Goal: Task Accomplishment & Management: Use online tool/utility

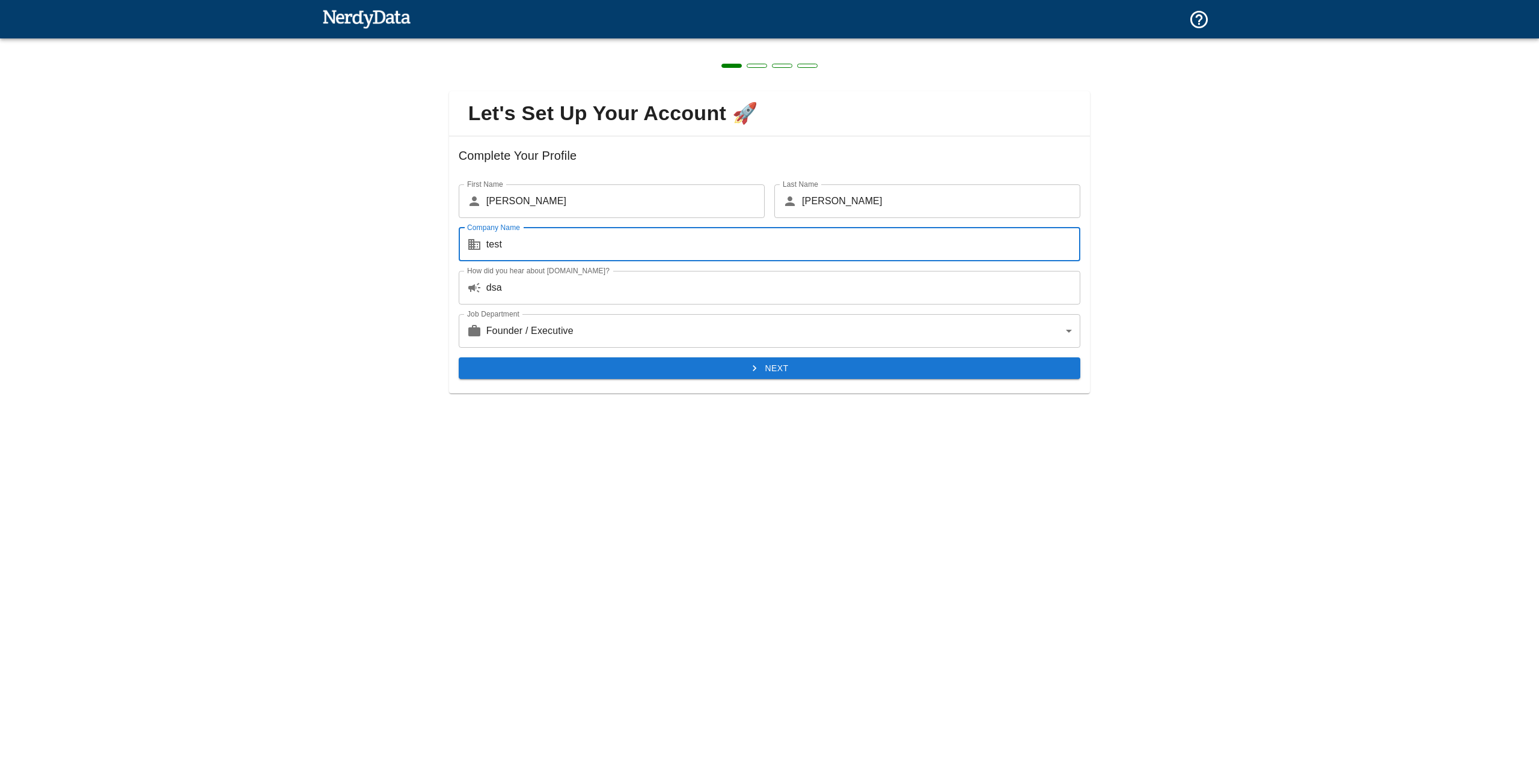
type input "test"
click at [646, 348] on div "Next" at bounding box center [765, 364] width 632 height 32
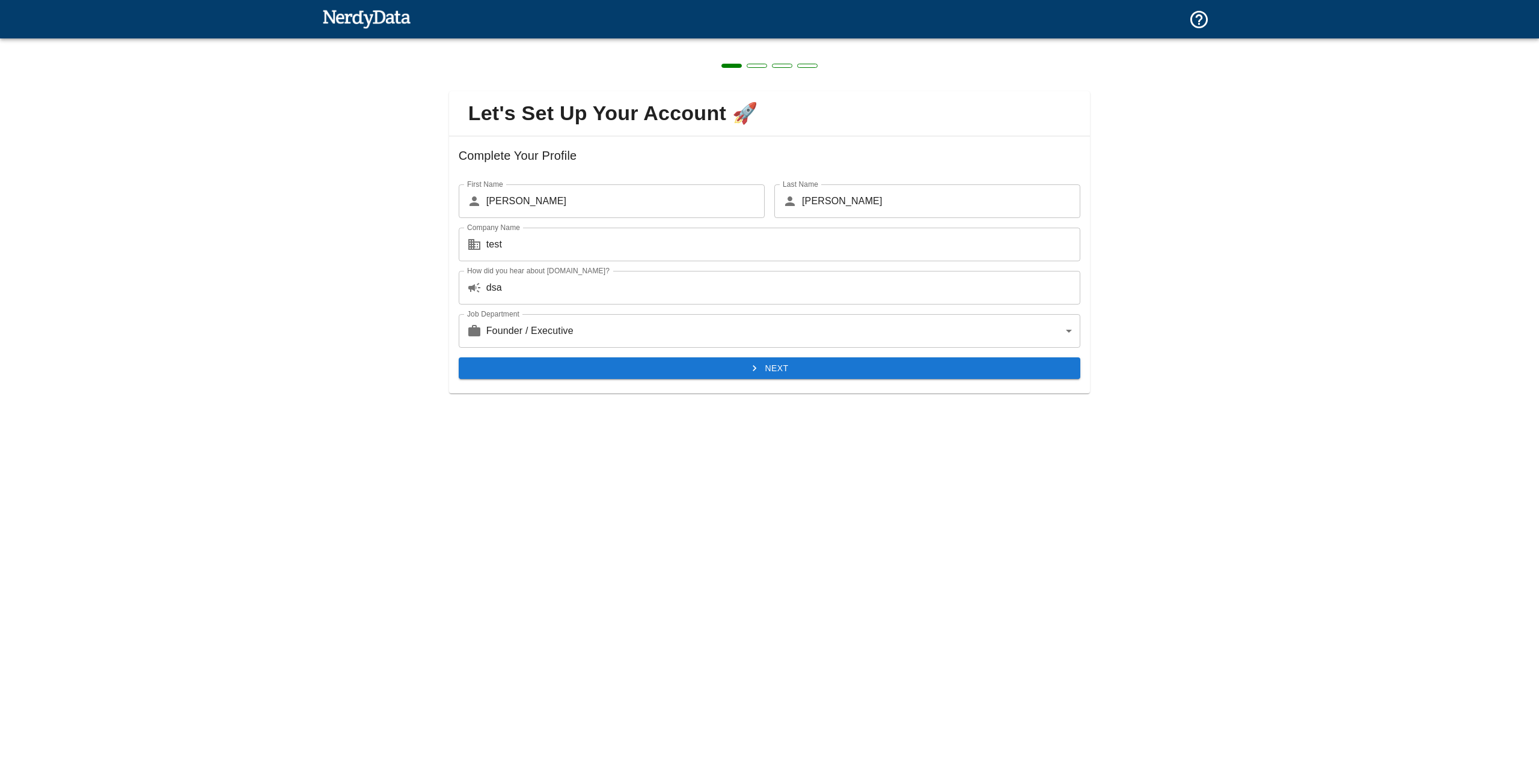
click at [651, 367] on button "Next" at bounding box center [770, 369] width 622 height 22
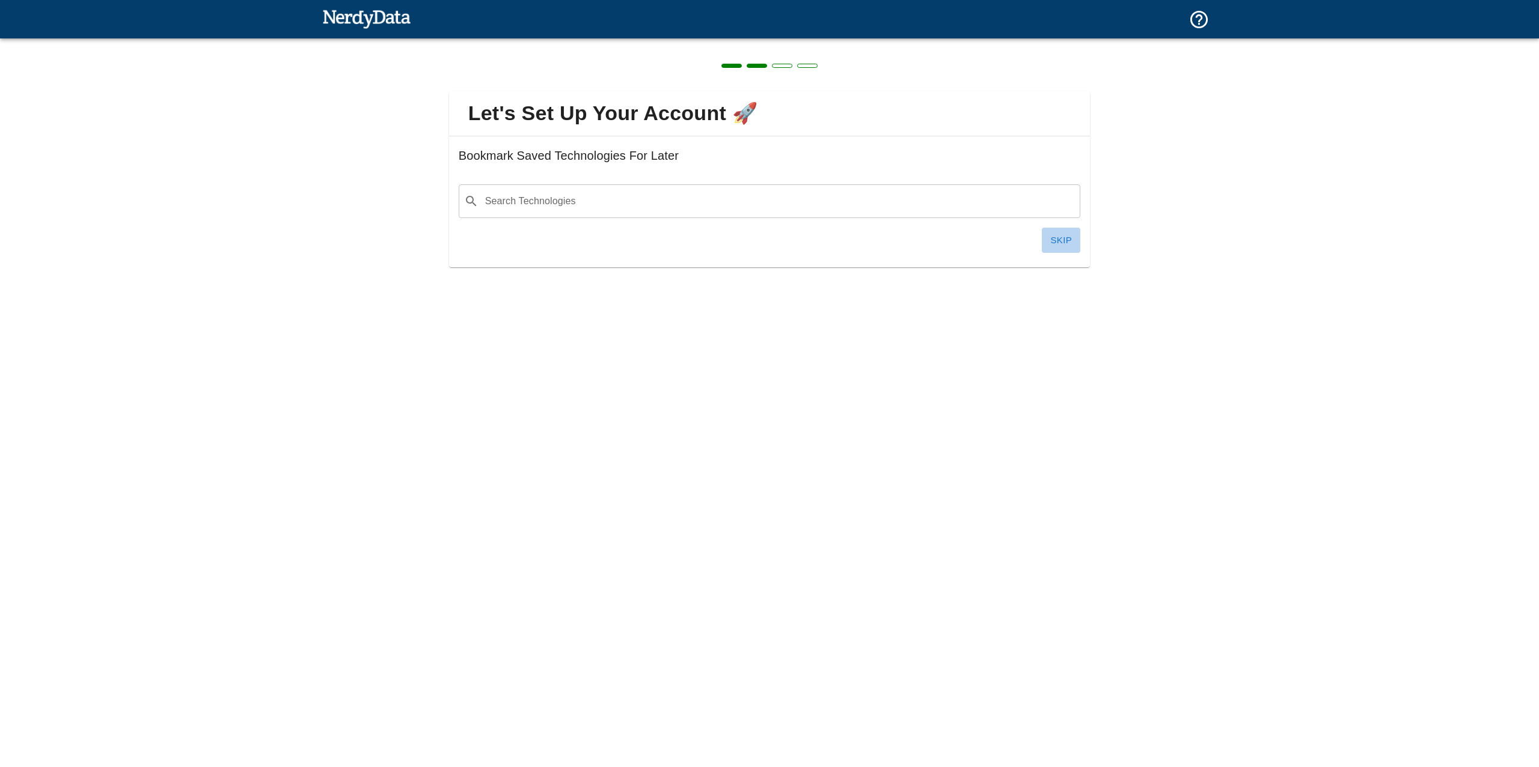
click at [1056, 242] on button "Skip" at bounding box center [1061, 240] width 38 height 25
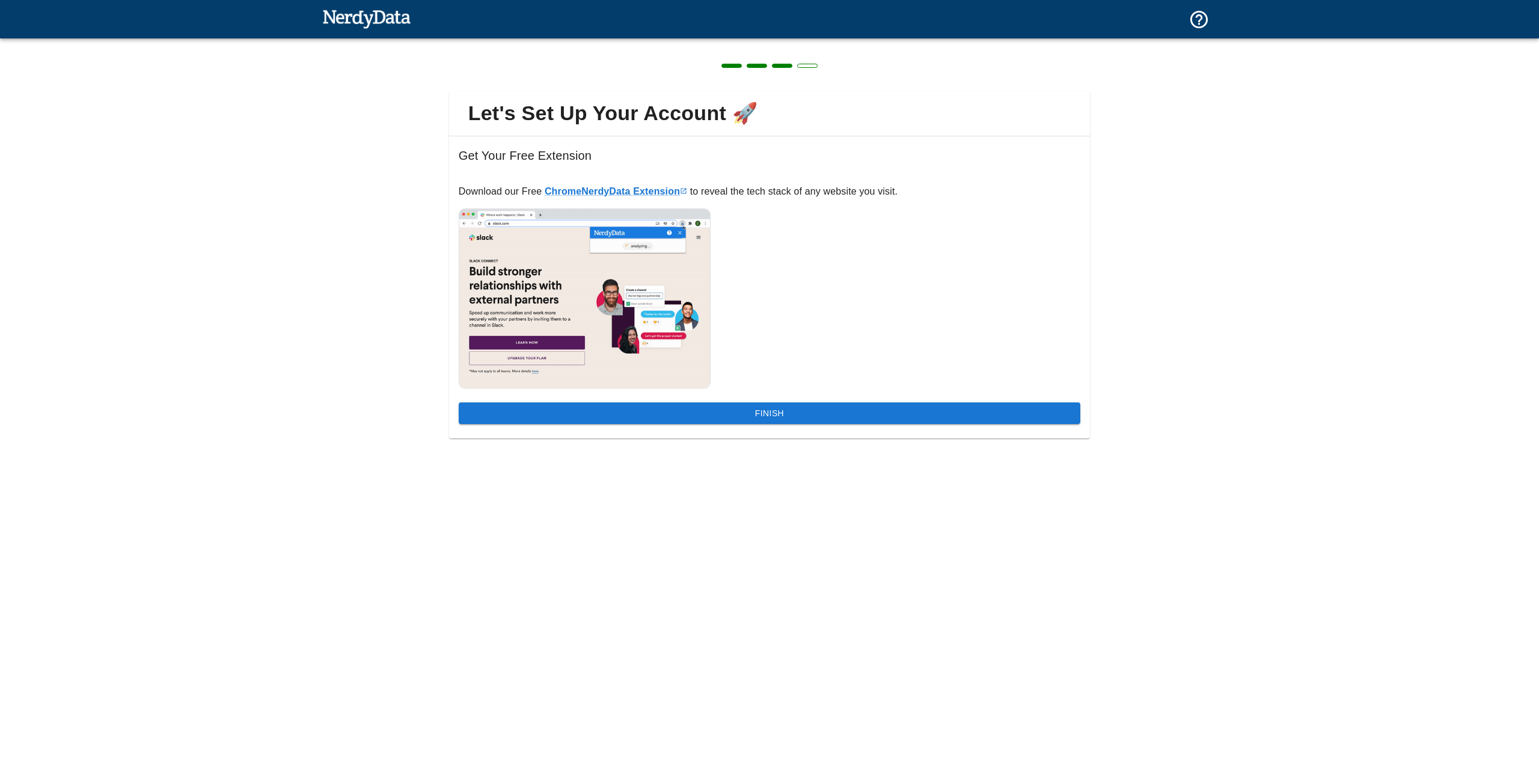
click at [765, 413] on button "Finish" at bounding box center [770, 414] width 622 height 22
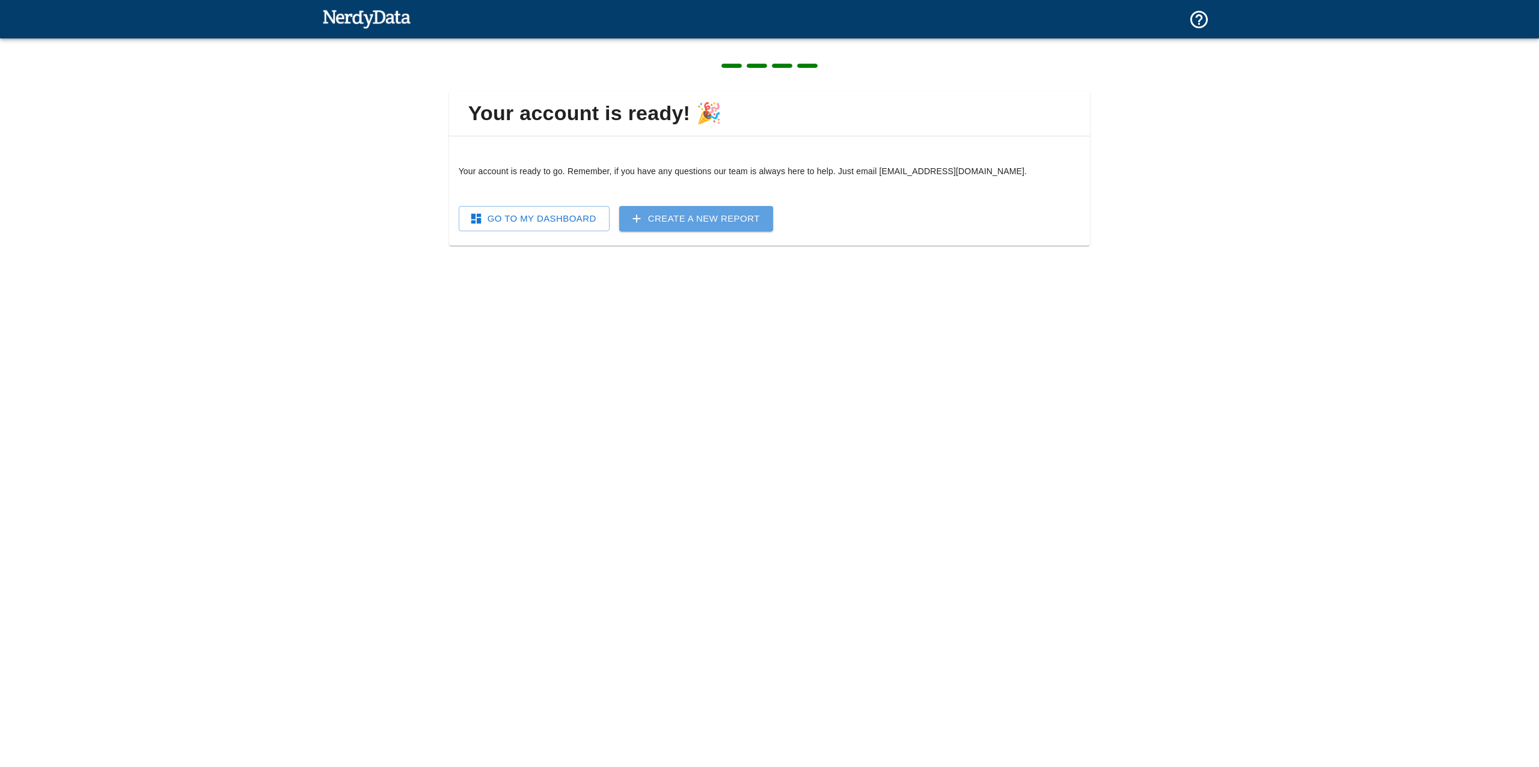
click at [695, 210] on link "Create a New Report" at bounding box center [696, 218] width 154 height 25
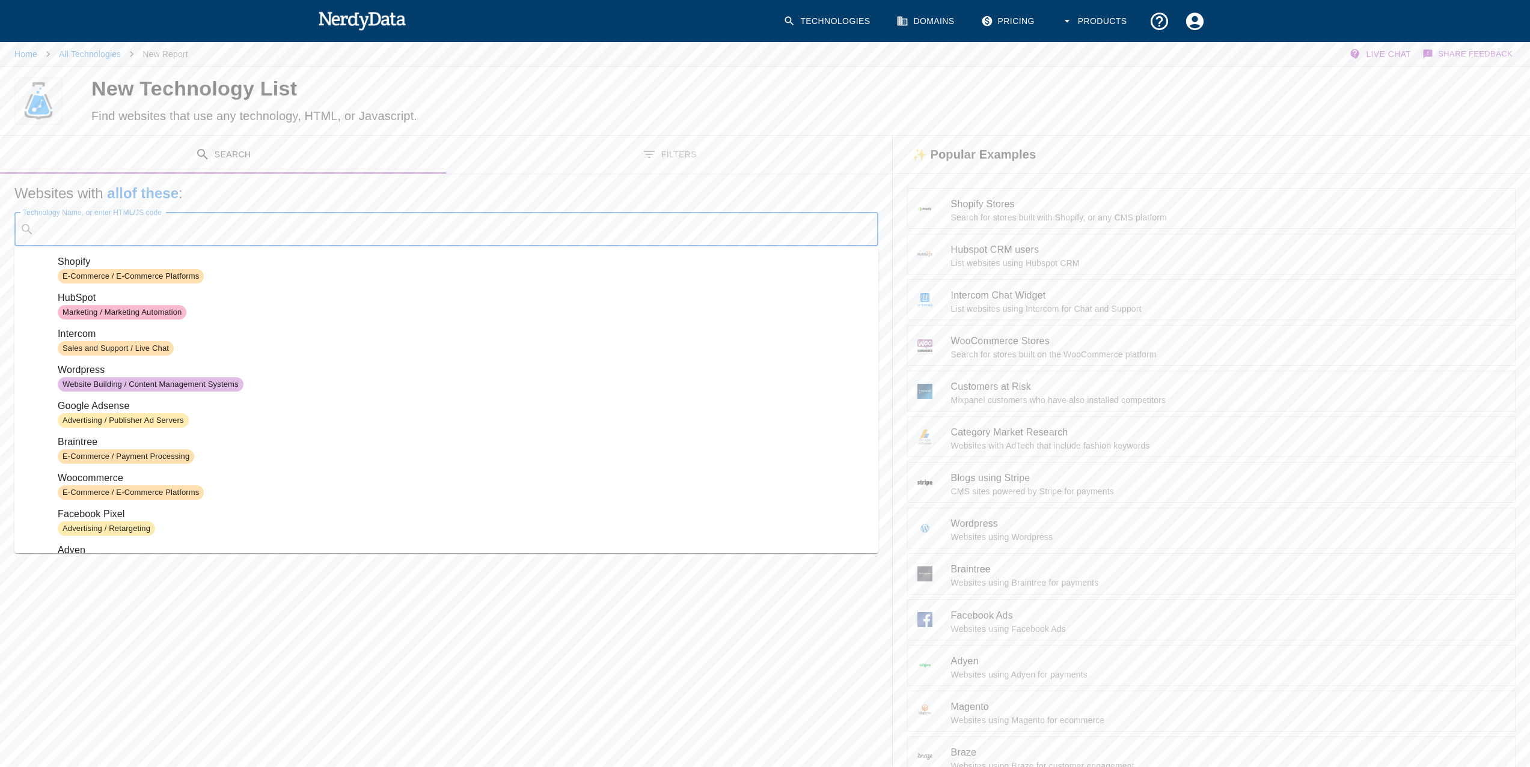
click at [127, 225] on div "Technology Name, or enter HTML/JS code ​ Technology Name, or enter HTML/JS code" at bounding box center [446, 230] width 864 height 34
paste input "grid__item product-single__media-group medium-up--one-half"
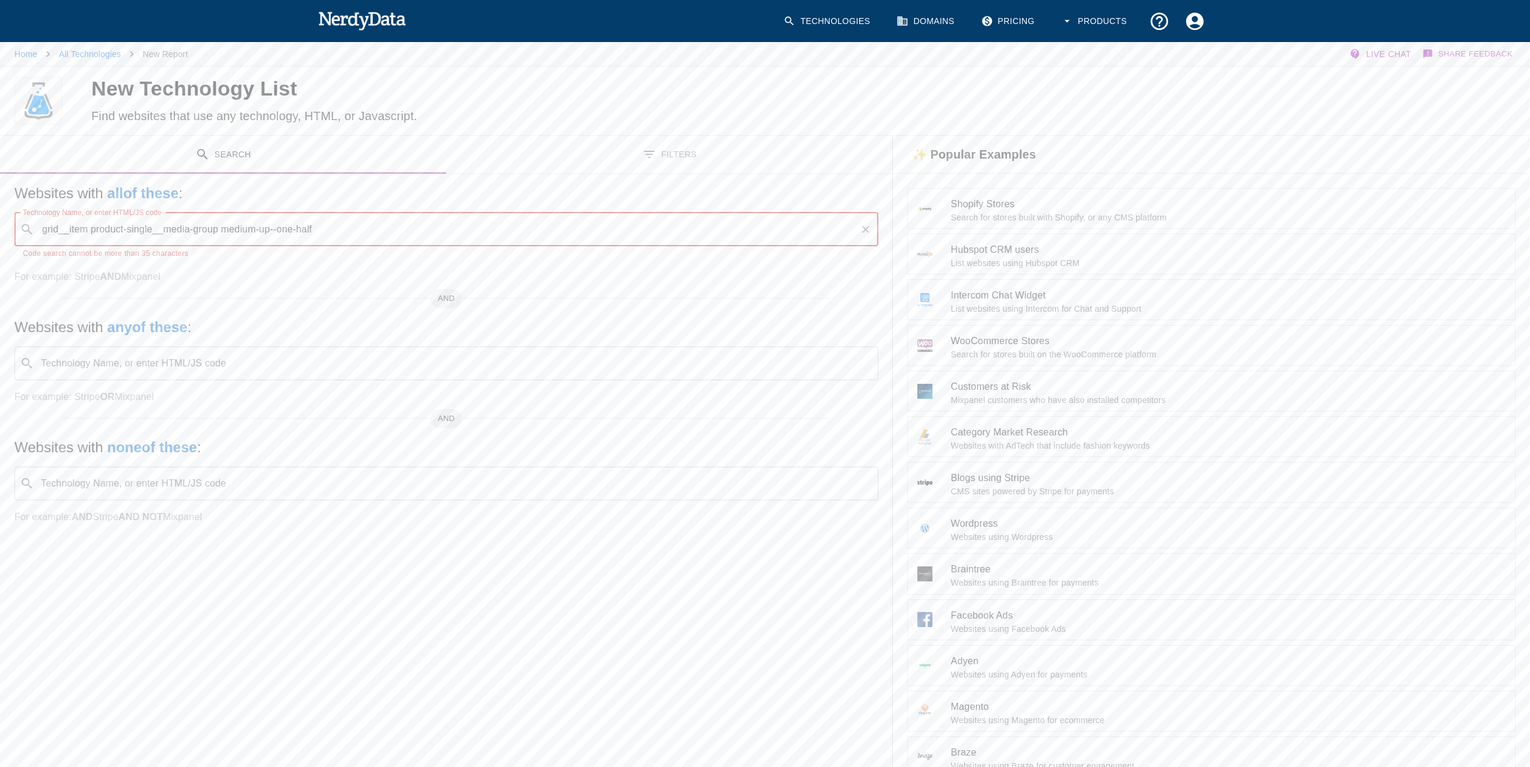
drag, startPoint x: 462, startPoint y: 233, endPoint x: 541, endPoint y: 234, distance: 79.9
click at [541, 234] on input "grid__item product-single__media-group medium-up--one-half" at bounding box center [447, 229] width 816 height 23
click at [224, 230] on input "grid__item product-single__media-group medium" at bounding box center [447, 229] width 816 height 23
type input "grid__item product-single__media-group"
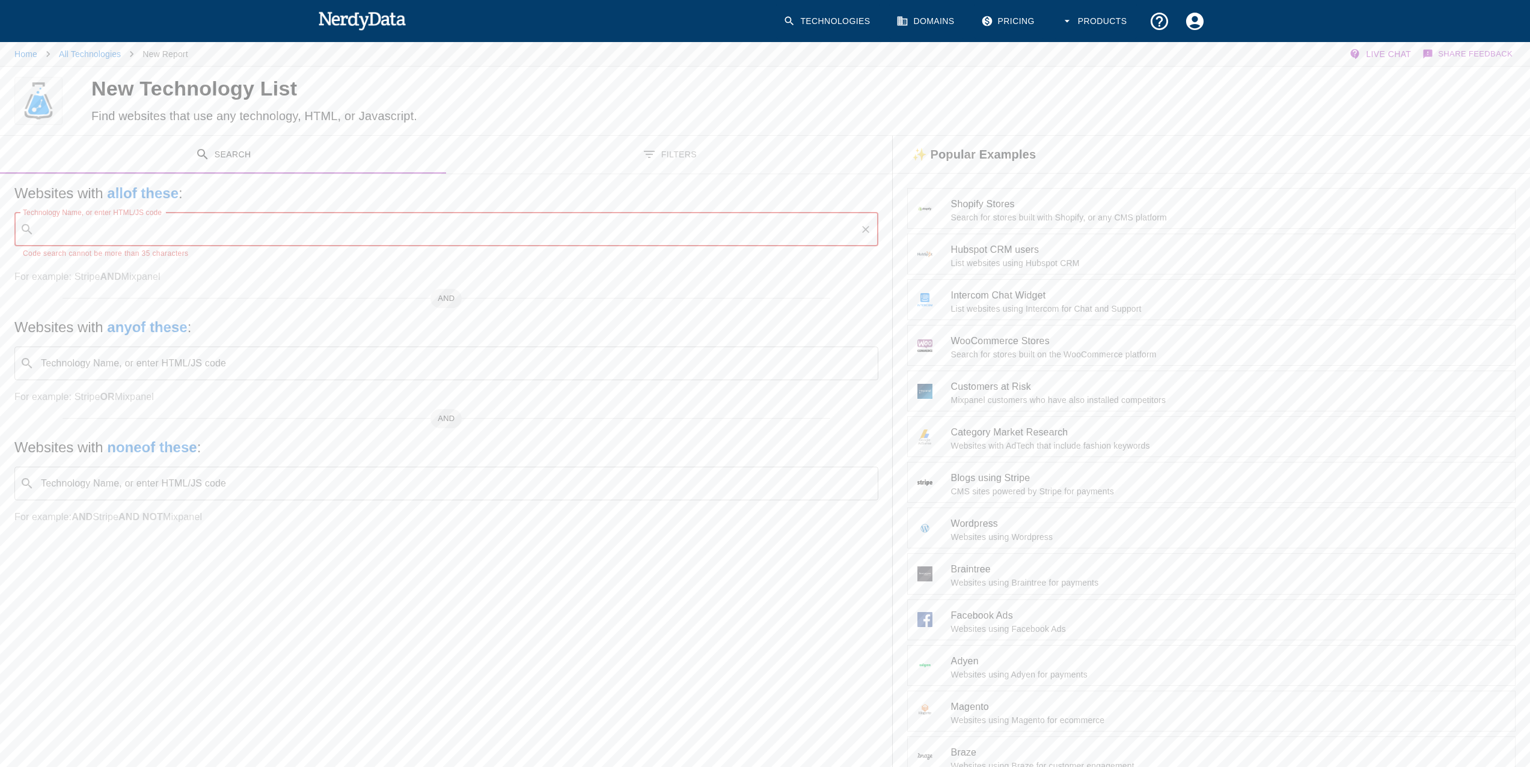
click at [102, 272] on p "For example: Stripe AND Mixpanel" at bounding box center [446, 277] width 864 height 14
click at [175, 241] on div "​ Technology Name, or enter HTML/JS code" at bounding box center [446, 230] width 864 height 34
click at [177, 231] on input "Technology Name, or enter HTML/JS code" at bounding box center [456, 229] width 834 height 23
paste input "grid__item product-single__media-group medium-up--one-half"
drag, startPoint x: 189, startPoint y: 229, endPoint x: 579, endPoint y: 220, distance: 389.5
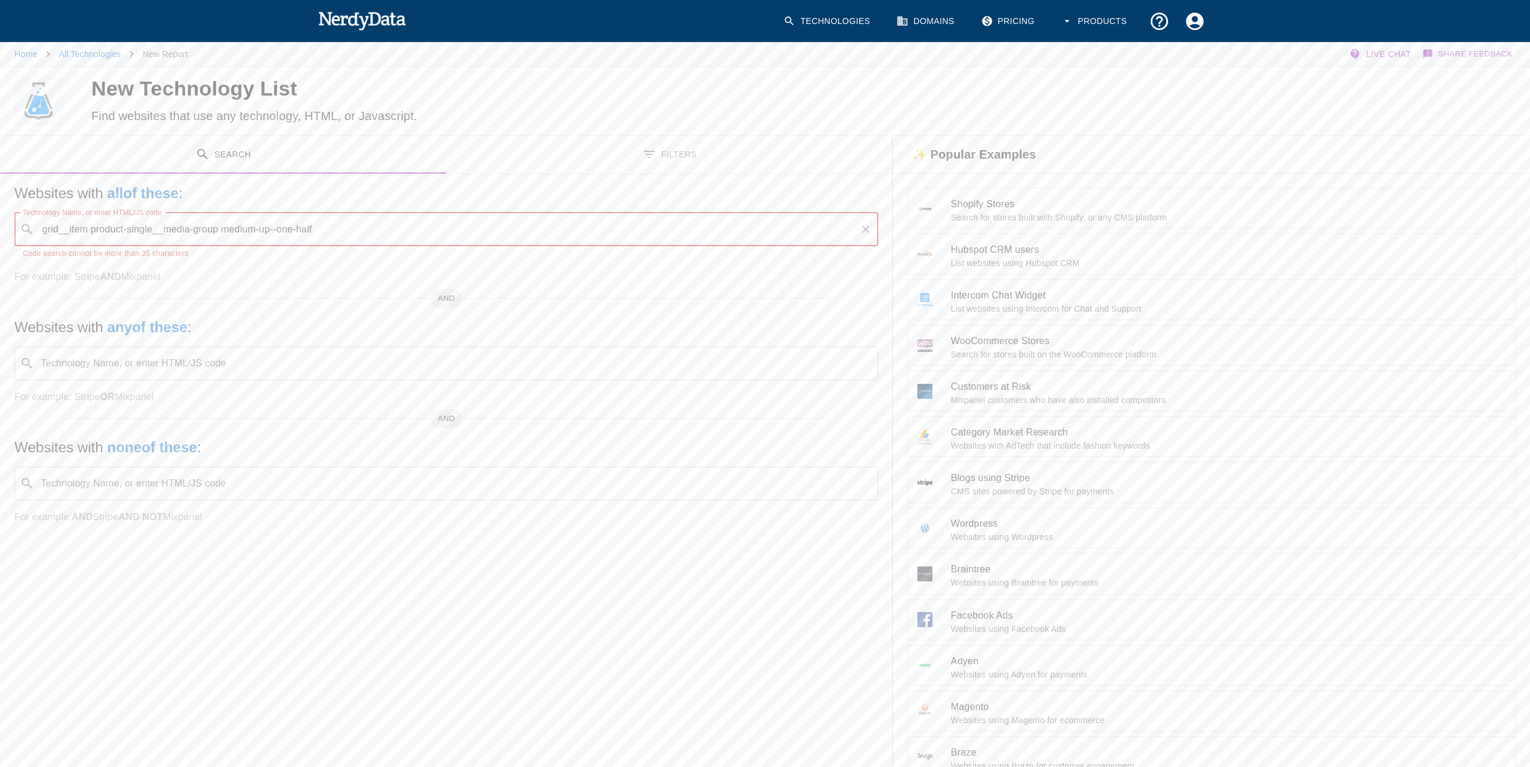
click at [579, 220] on input "grid__item product-single__media-group medium-up--one-half" at bounding box center [447, 229] width 816 height 23
click at [151, 251] on li "grid__item product-single__media Code Search" at bounding box center [446, 269] width 864 height 36
type input "grid__item product-single__media"
click at [1452, 99] on icon "button" at bounding box center [1448, 101] width 12 height 12
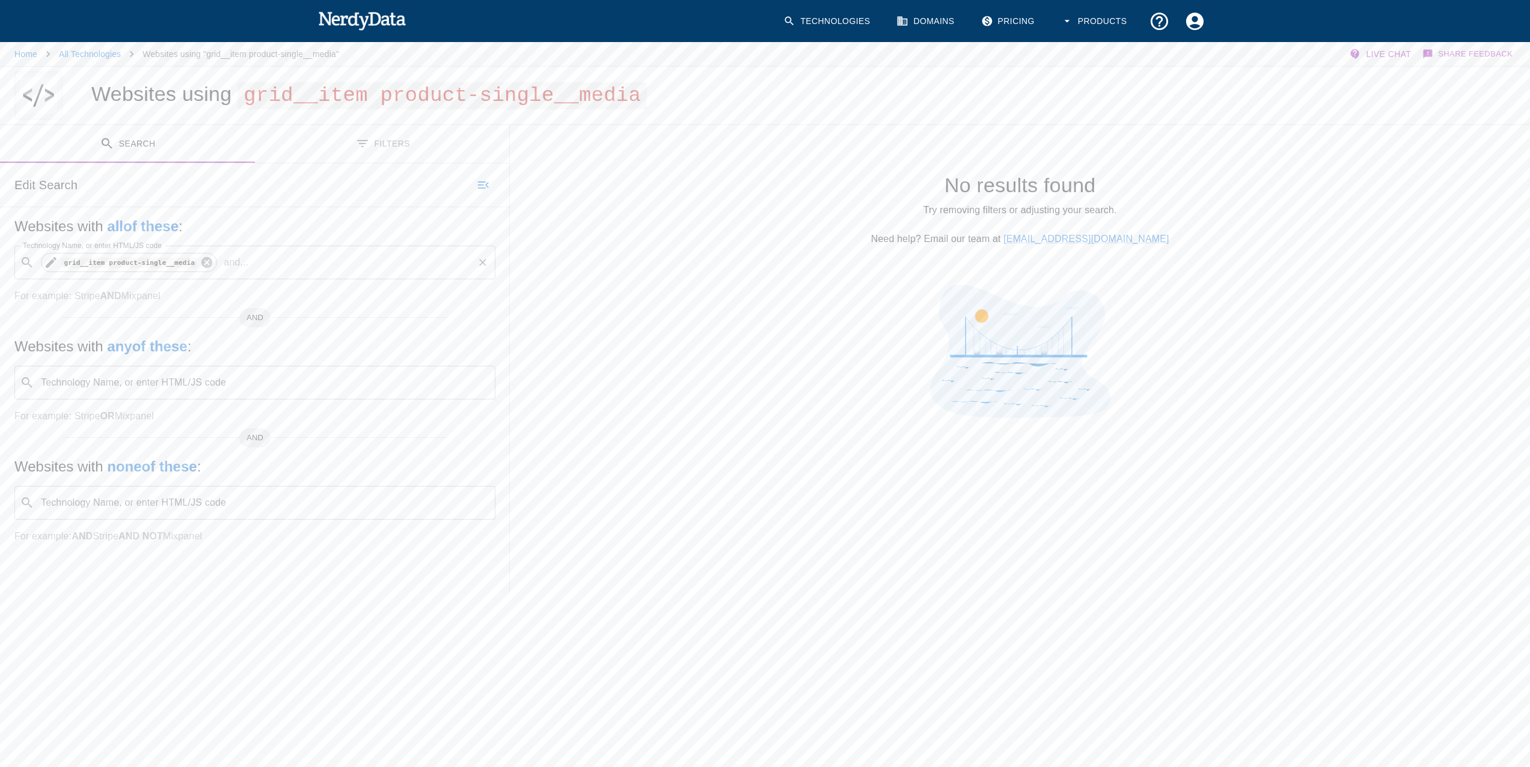
click at [200, 262] on icon at bounding box center [206, 262] width 13 height 13
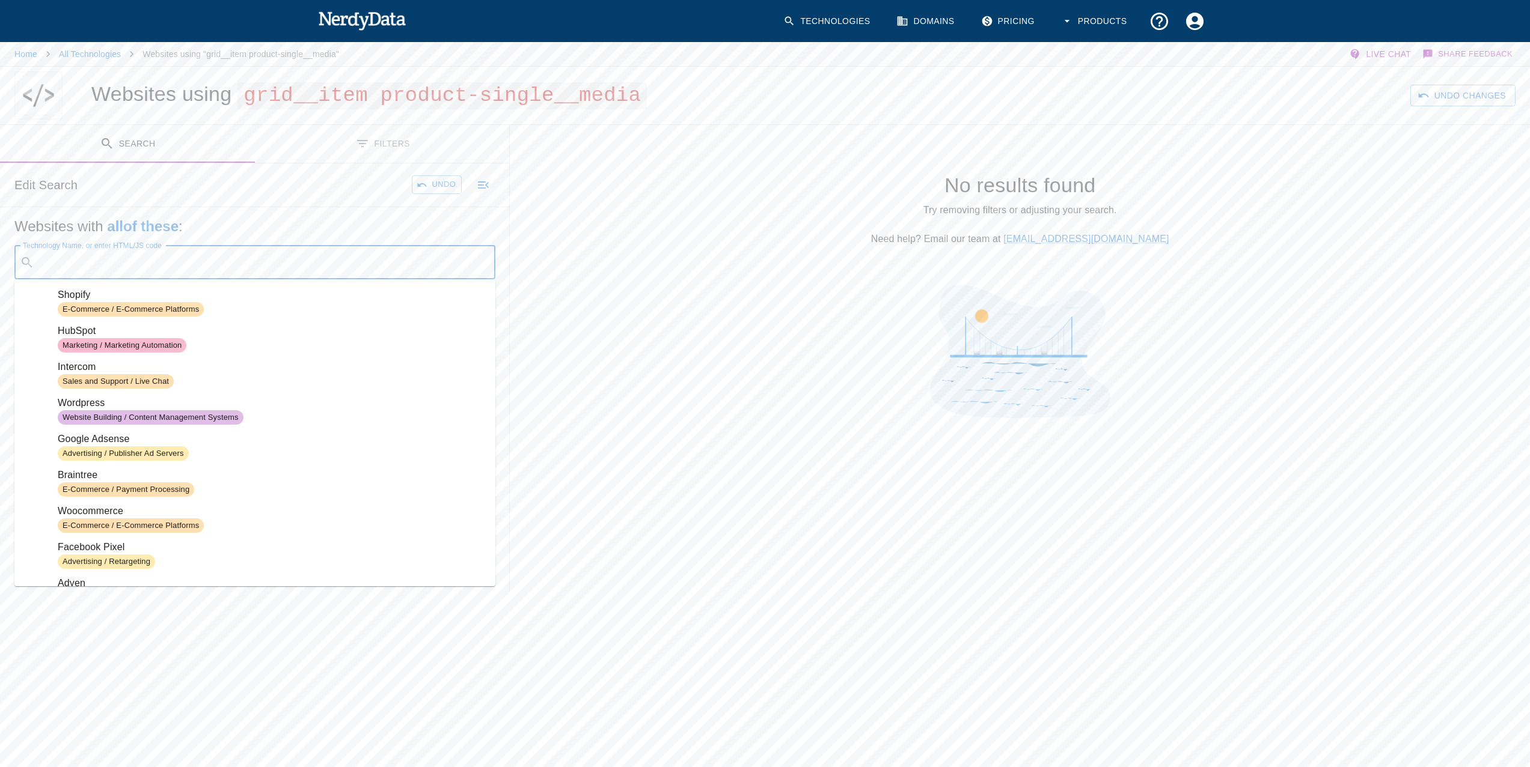
click at [143, 265] on input "Technology Name, or enter HTML/JS code" at bounding box center [264, 262] width 451 height 23
paste input "grid__item medium-up--one-half"
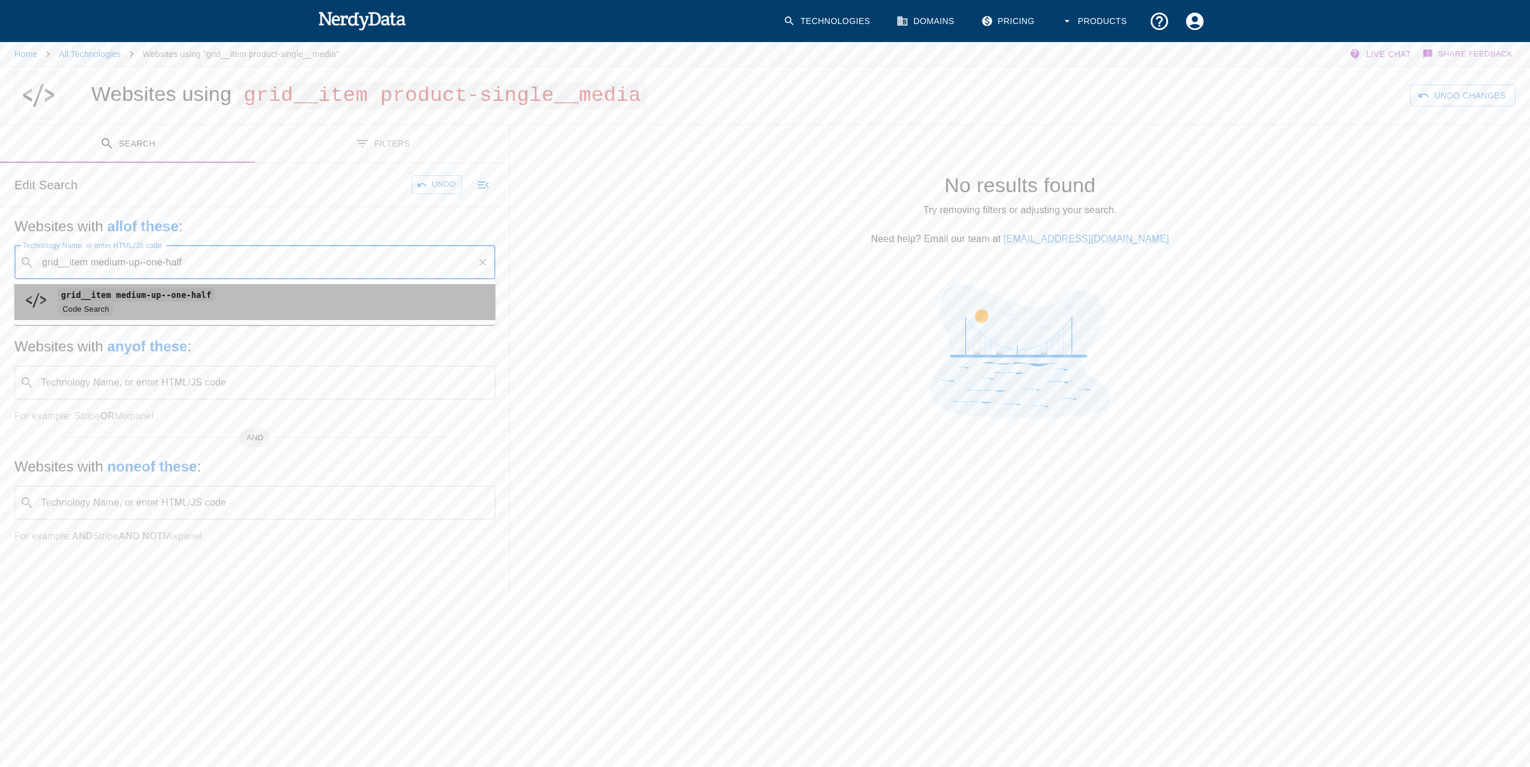
click at [112, 300] on code "grid__item medium-up--one-half" at bounding box center [136, 294] width 157 height 13
type input "grid__item medium-up--one-half"
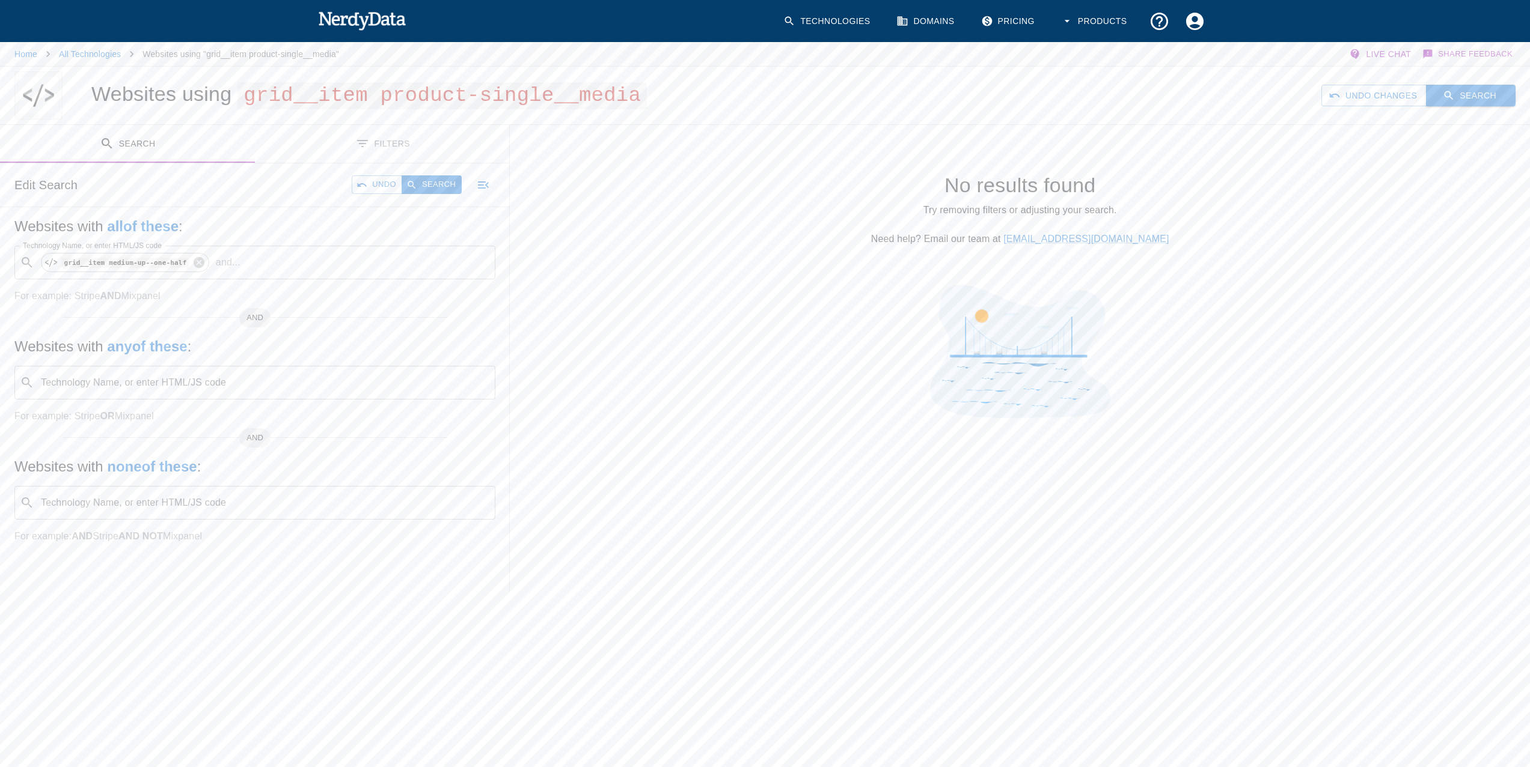
click at [1491, 100] on button "Search" at bounding box center [1471, 96] width 90 height 22
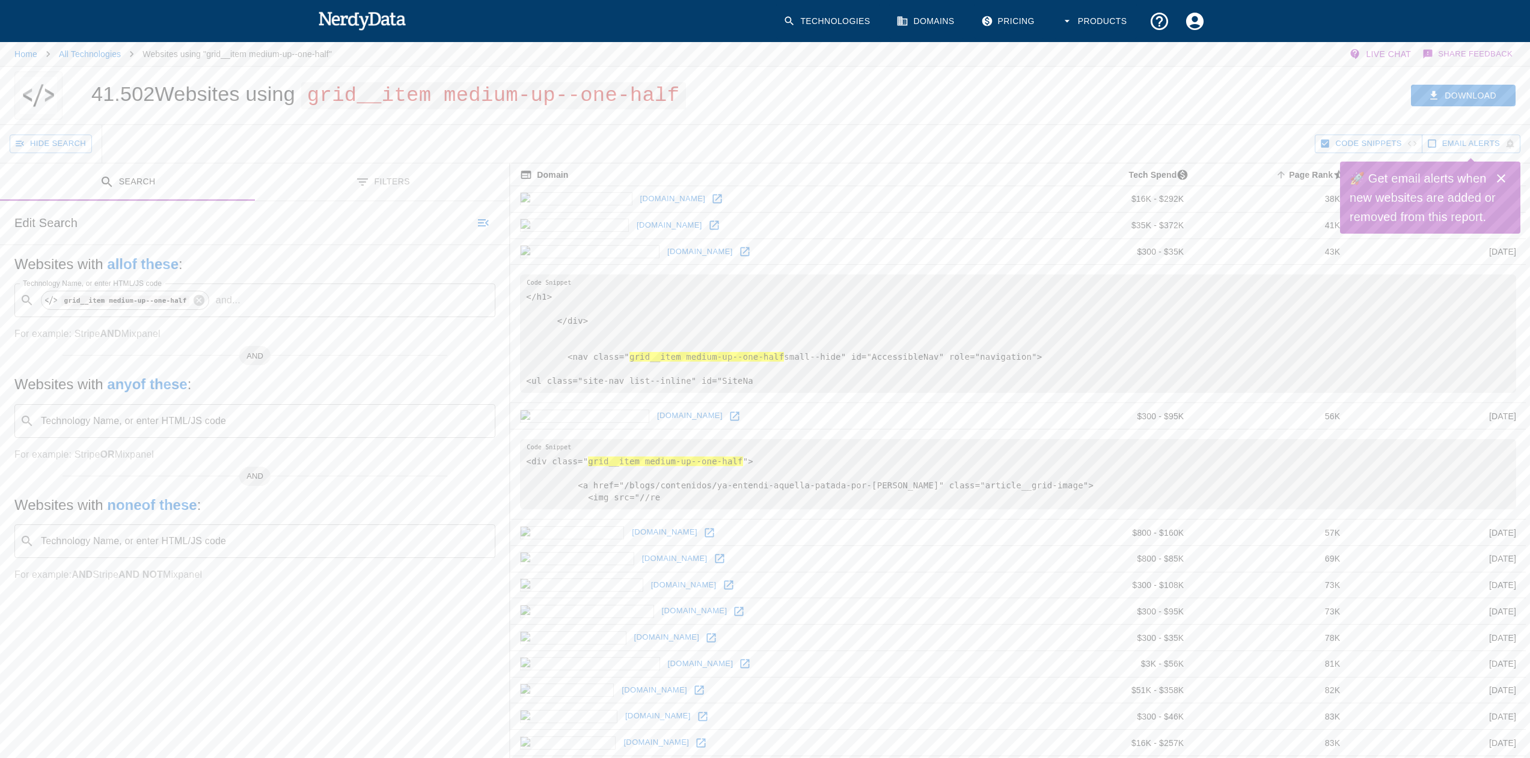
click at [713, 195] on icon at bounding box center [717, 199] width 9 height 9
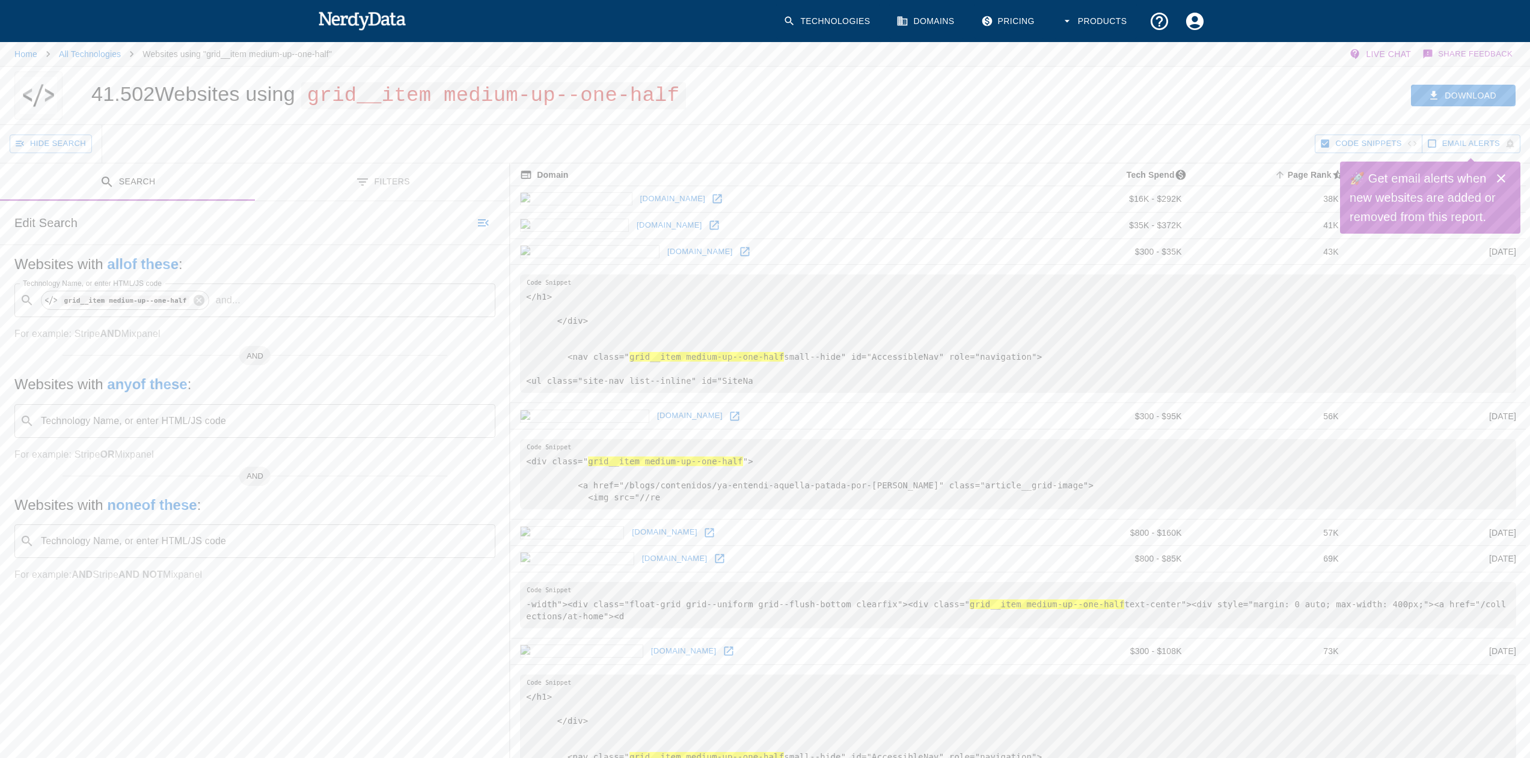
scroll to position [421, 0]
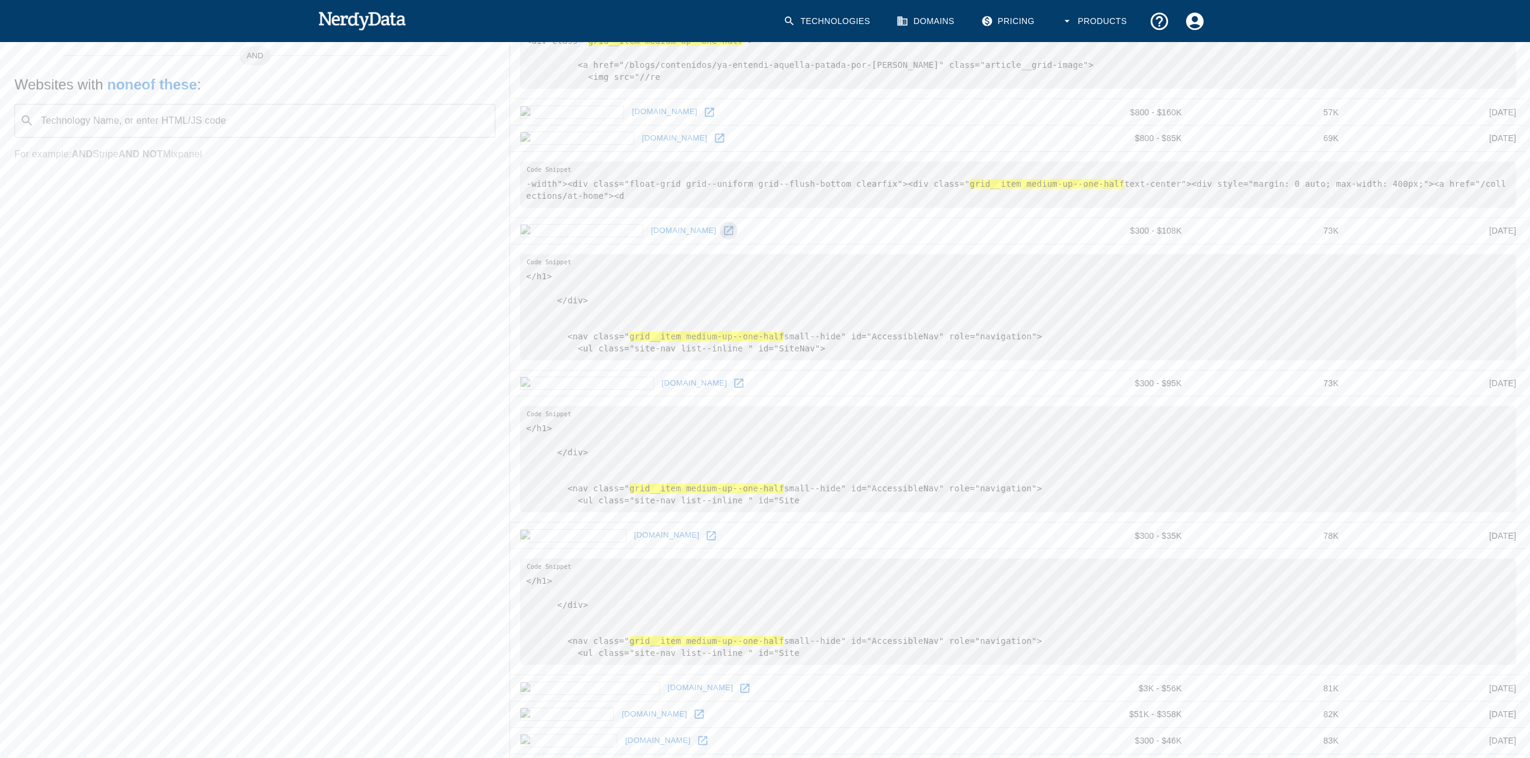
click at [722, 237] on icon at bounding box center [728, 231] width 12 height 12
click at [705, 117] on icon at bounding box center [709, 112] width 9 height 9
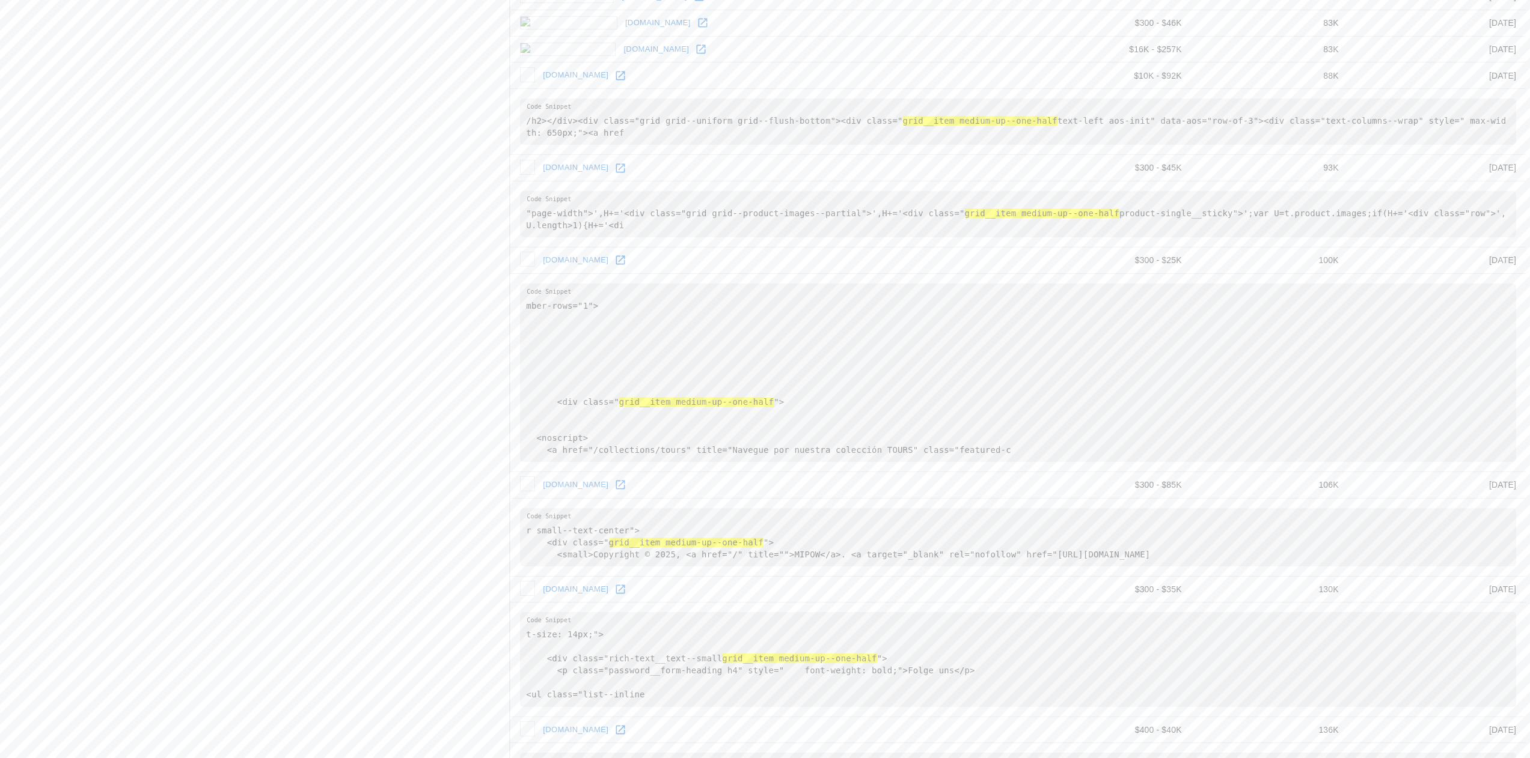
scroll to position [1322, 0]
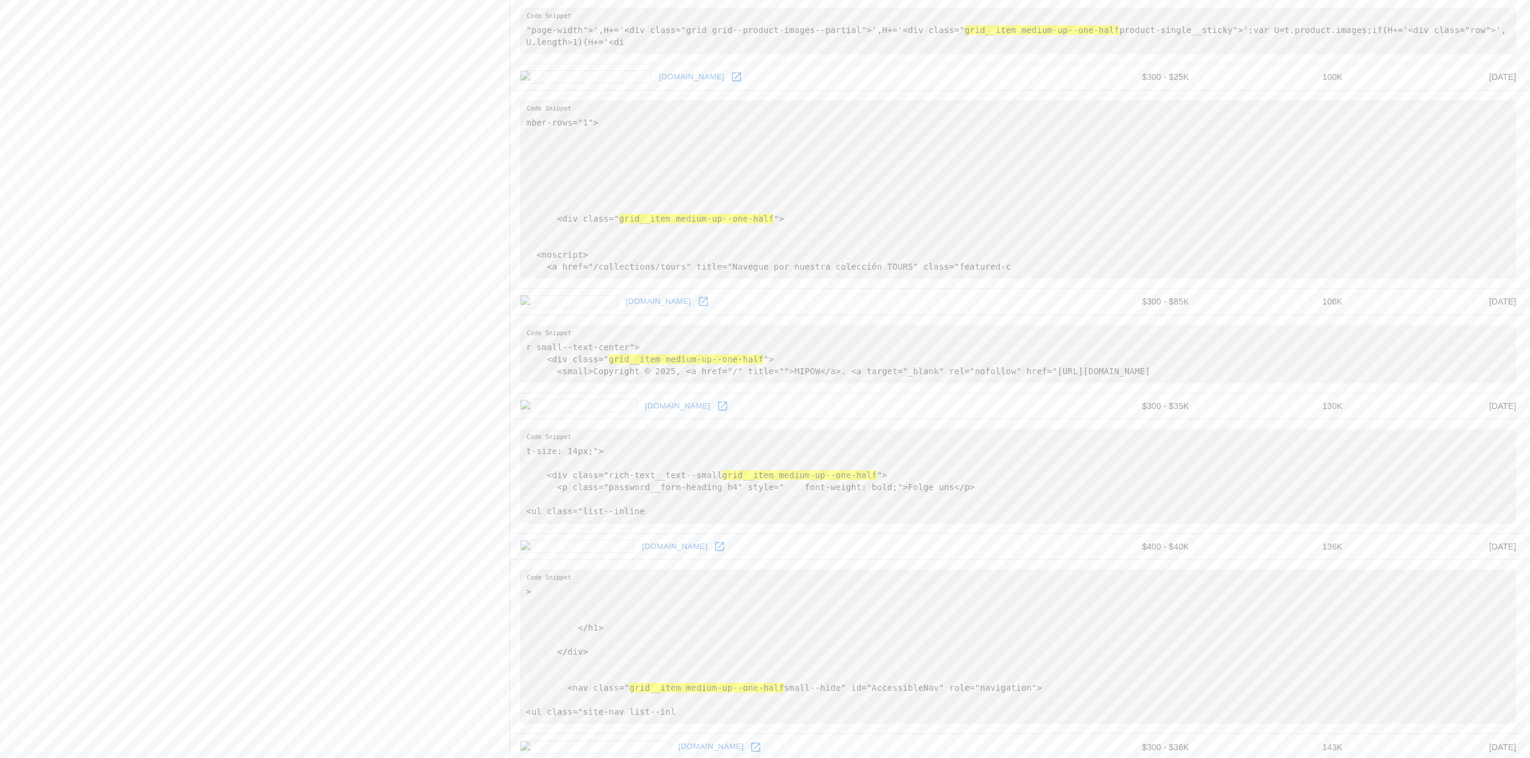
click at [697, 308] on icon at bounding box center [703, 302] width 12 height 12
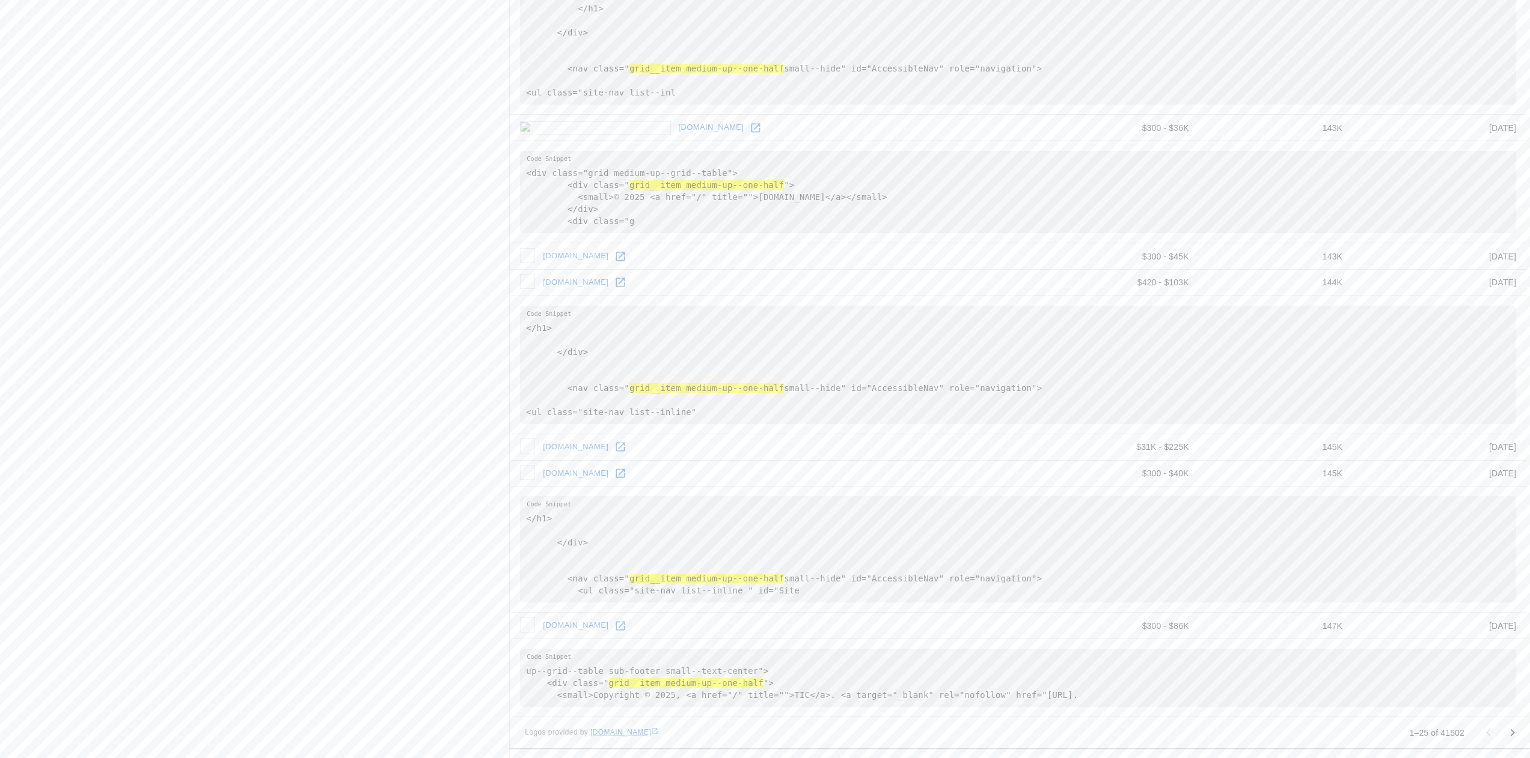
scroll to position [2111, 0]
